Goal: Information Seeking & Learning: Learn about a topic

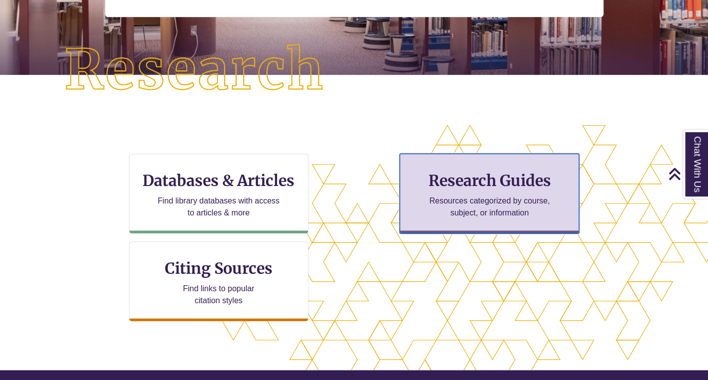
click at [464, 210] on p "Resources categorized by course, subject, or information" at bounding box center [490, 207] width 130 height 24
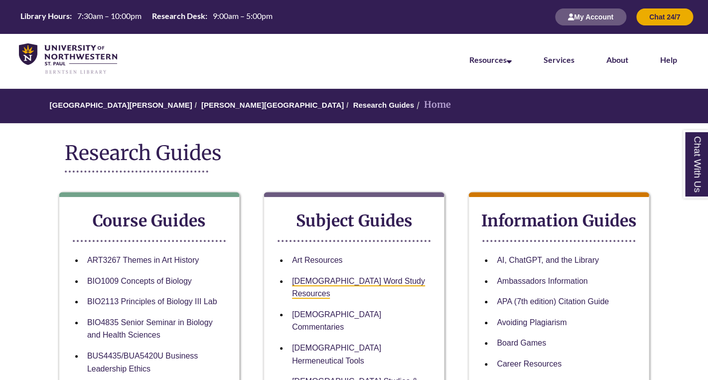
scroll to position [18, 0]
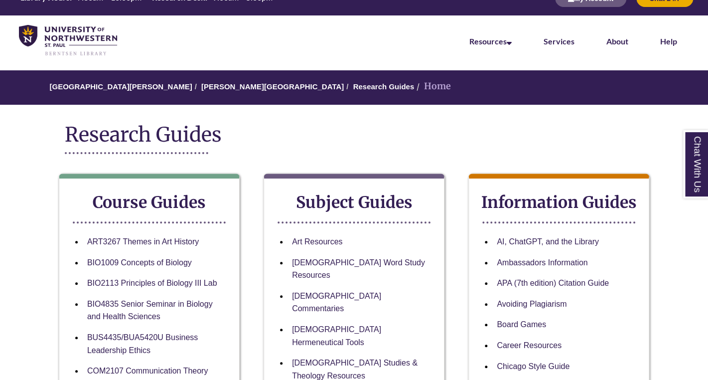
click at [330, 260] on li "[DEMOGRAPHIC_DATA] Word Study Resources" at bounding box center [362, 268] width 148 height 33
click at [328, 265] on link "[DEMOGRAPHIC_DATA] Word Study Resources" at bounding box center [358, 269] width 133 height 22
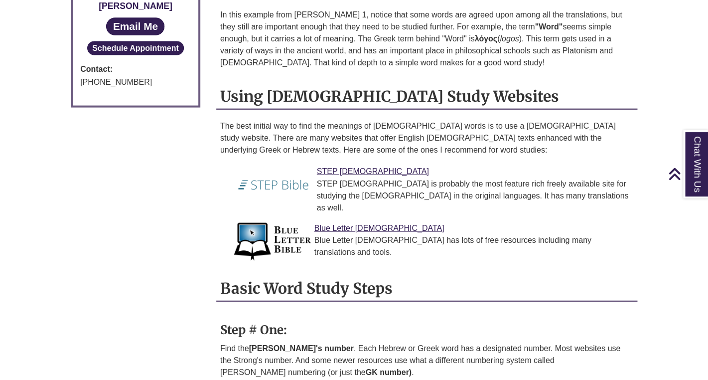
scroll to position [708, 0]
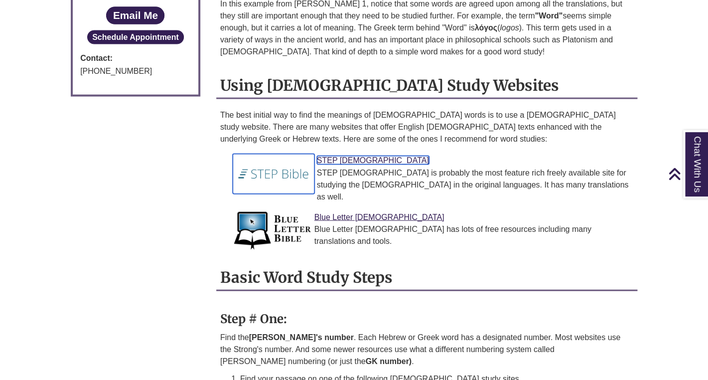
click at [329, 156] on link "STEP Bible" at bounding box center [373, 160] width 112 height 8
